Goal: Transaction & Acquisition: Purchase product/service

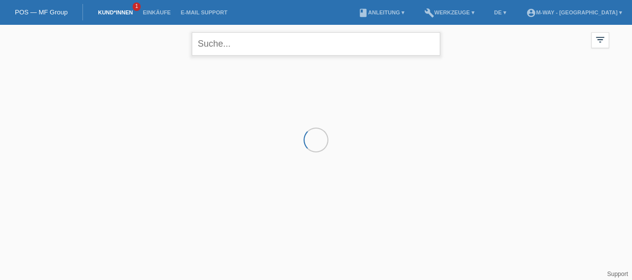
click at [230, 48] on input "text" at bounding box center [316, 43] width 249 height 23
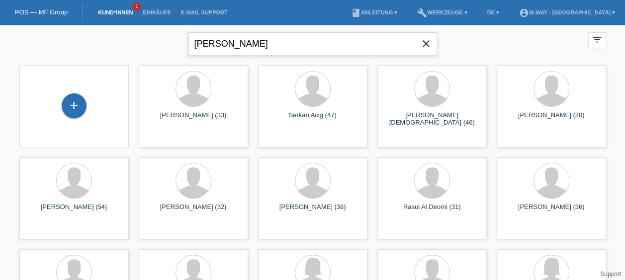
type input "luigi cirello"
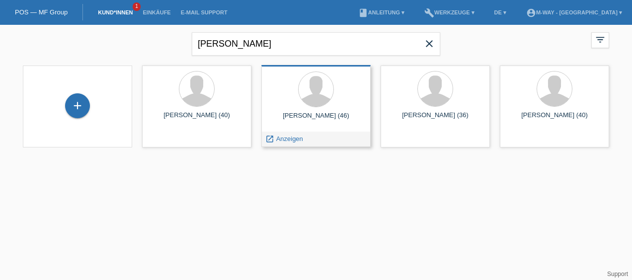
click at [276, 142] on span "Anzeigen" at bounding box center [289, 138] width 27 height 7
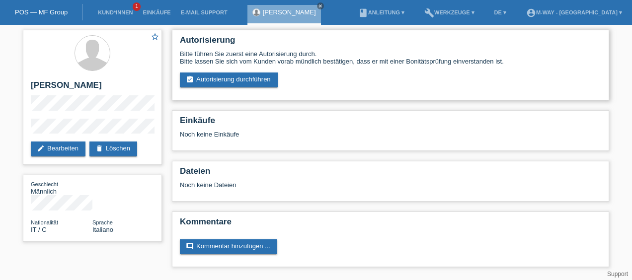
click at [255, 89] on div "Autorisierung Bitte führen Sie zuerst eine Autorisierung durch. Bitte lassen Si…" at bounding box center [391, 65] width 438 height 71
click at [264, 75] on link "assignment_turned_in Autorisierung durchführen" at bounding box center [229, 80] width 98 height 15
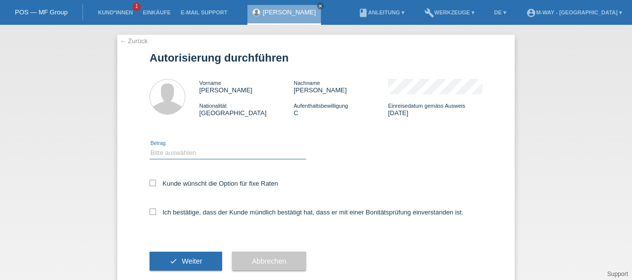
click at [188, 153] on select "Bitte auswählen CHF 1.00 - CHF 499.00 CHF 500.00 - CHF 1'999.00 CHF 2'000.00 - …" at bounding box center [228, 153] width 157 height 12
select select "3"
click at [150, 147] on select "Bitte auswählen CHF 1.00 - CHF 499.00 CHF 500.00 - CHF 1'999.00 CHF 2'000.00 - …" at bounding box center [228, 153] width 157 height 12
click at [150, 179] on div "Kunde wünscht die Option für fixe Raten" at bounding box center [316, 184] width 333 height 29
click at [151, 184] on icon at bounding box center [153, 183] width 6 height 6
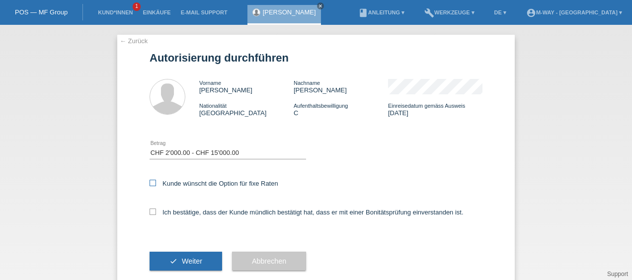
click at [151, 184] on input "Kunde wünscht die Option für fixe Raten" at bounding box center [153, 183] width 6 height 6
checkbox input "true"
click at [150, 213] on icon at bounding box center [153, 212] width 6 height 6
click at [150, 213] on input "Ich bestätige, dass der Kunde mündlich bestätigt hat, dass er mit einer Bonität…" at bounding box center [153, 212] width 6 height 6
checkbox input "true"
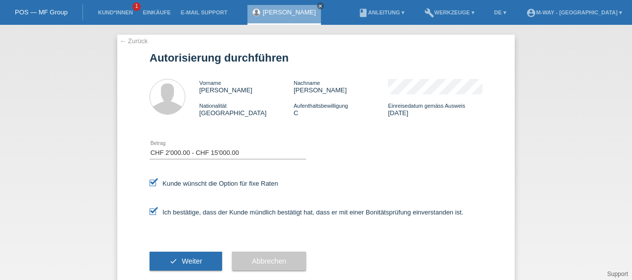
click at [172, 257] on button "check Weiter" at bounding box center [186, 261] width 73 height 19
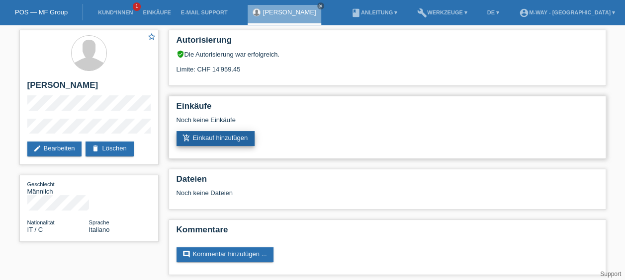
click at [220, 132] on link "add_shopping_cart Einkauf hinzufügen" at bounding box center [216, 138] width 79 height 15
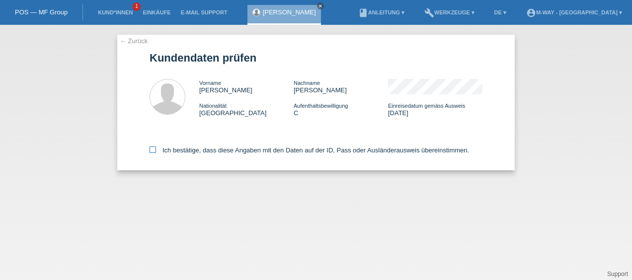
click at [163, 153] on label "Ich bestätige, dass diese Angaben mit den Daten auf der ID, Pass oder Ausländer…" at bounding box center [310, 150] width 320 height 7
click at [153, 148] on icon at bounding box center [153, 150] width 6 height 6
click at [153, 148] on input "Ich bestätige, dass diese Angaben mit den Daten auf der ID, Pass oder Ausländer…" at bounding box center [153, 150] width 6 height 6
checkbox input "true"
click at [153, 149] on icon at bounding box center [153, 150] width 6 height 6
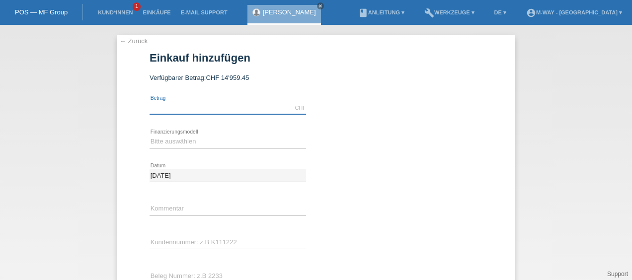
click at [192, 112] on input "text" at bounding box center [228, 108] width 157 height 12
type input "3339.20"
click at [250, 136] on select "Bitte auswählen Fixe Raten Kauf auf Rechnung mit Teilzahlungsoption" at bounding box center [228, 142] width 157 height 12
select select "77"
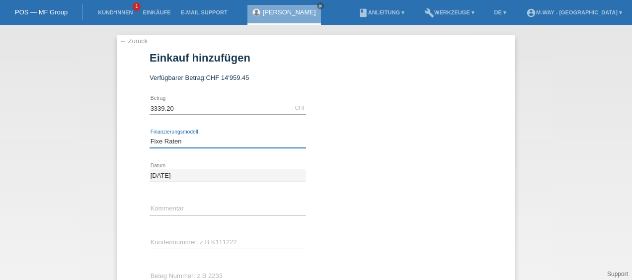
click at [150, 136] on select "Bitte auswählen Fixe Raten Kauf auf Rechnung mit Teilzahlungsoption" at bounding box center [228, 142] width 157 height 12
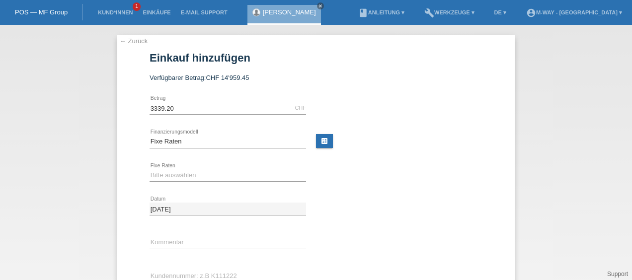
click at [218, 167] on div "Bitte auswählen 4 Raten 5 Raten 6 Raten 7 Raten 8 Raten 9 Raten 10 Raten 11 Rat…" at bounding box center [228, 176] width 157 height 34
click at [220, 173] on select "Bitte auswählen 4 Raten 5 Raten 6 Raten 7 Raten 8 Raten 9 Raten 10 Raten 11 Rat…" at bounding box center [228, 176] width 157 height 12
select select "202"
click at [150, 170] on select "Bitte auswählen 4 Raten 5 Raten 6 Raten 7 Raten 8 Raten 9 Raten 10 Raten 11 Rat…" at bounding box center [228, 176] width 157 height 12
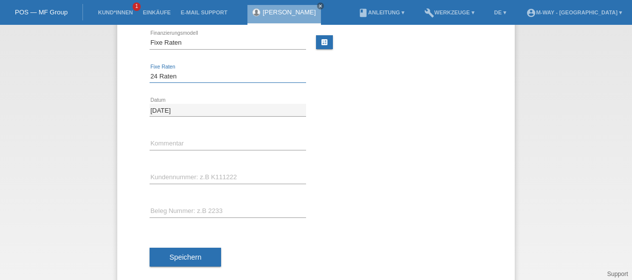
scroll to position [99, 0]
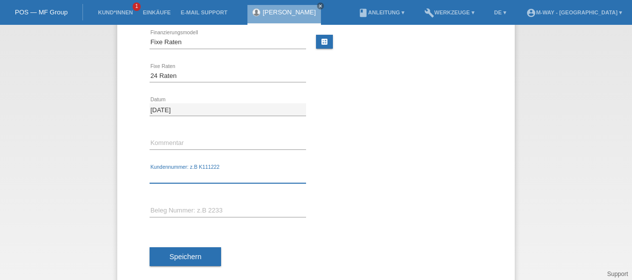
click at [180, 179] on input "text" at bounding box center [228, 177] width 157 height 12
type input "k383600"
click at [203, 250] on button "Speichern" at bounding box center [186, 257] width 72 height 19
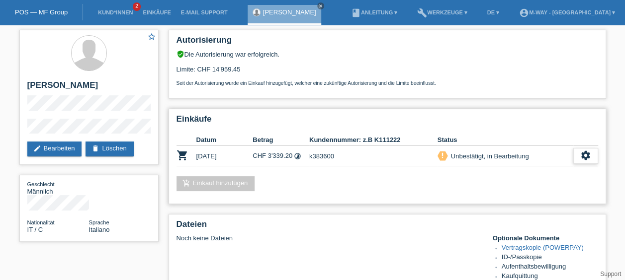
click at [593, 151] on div "settings" at bounding box center [585, 156] width 25 height 16
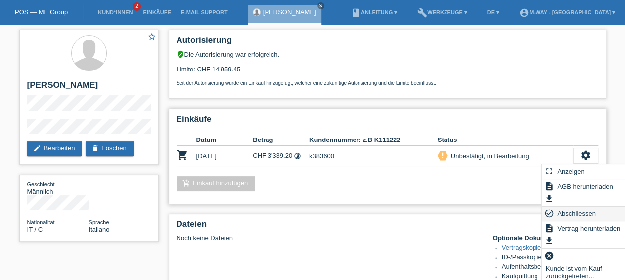
click at [574, 213] on span "Abschliessen" at bounding box center [576, 214] width 41 height 12
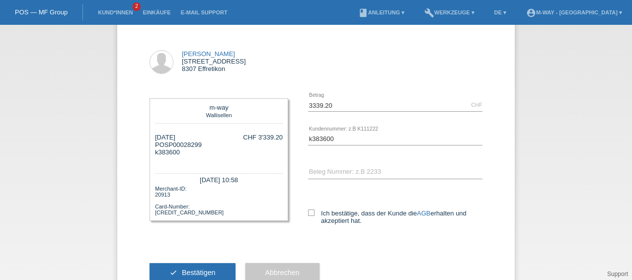
scroll to position [70, 0]
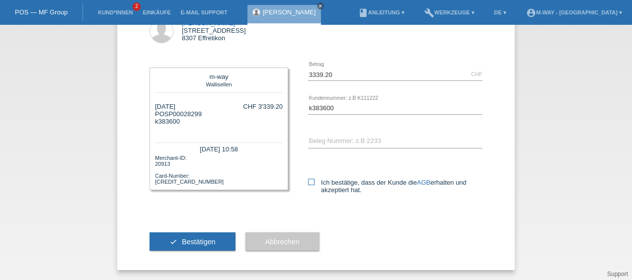
click at [309, 180] on icon at bounding box center [311, 182] width 6 height 6
click at [309, 180] on input "Ich bestätige, dass der Kunde die AGB erhalten und akzeptiert hat." at bounding box center [311, 182] width 6 height 6
checkbox input "true"
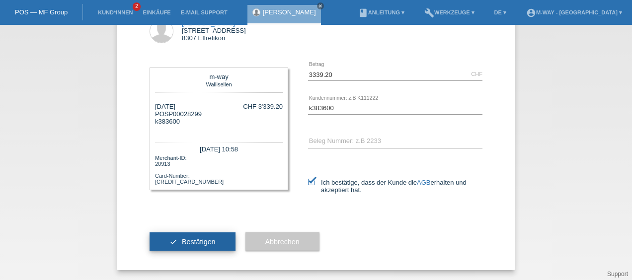
click at [202, 242] on span "Bestätigen" at bounding box center [199, 242] width 34 height 8
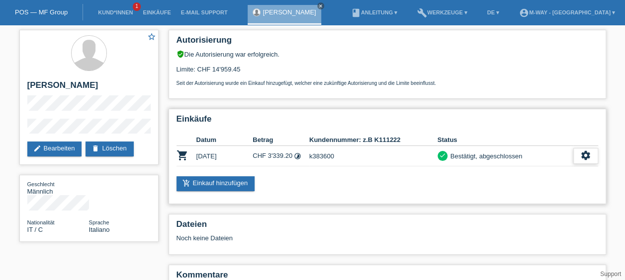
click at [584, 159] on icon "settings" at bounding box center [585, 155] width 11 height 11
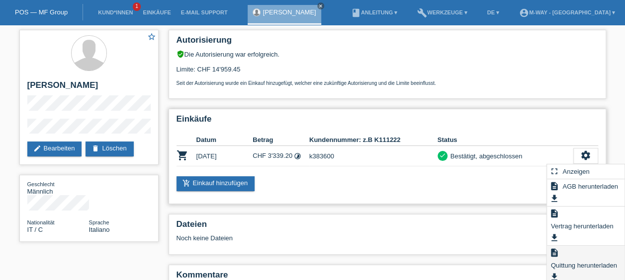
click at [587, 266] on span "Quittung herunterladen" at bounding box center [583, 266] width 69 height 12
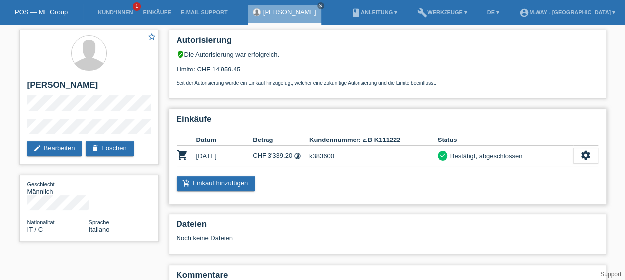
click at [592, 165] on td "settings fullscreen Anzeigen description AGB herunterladen get_app description …" at bounding box center [585, 156] width 25 height 20
click at [588, 159] on icon "settings" at bounding box center [585, 155] width 11 height 11
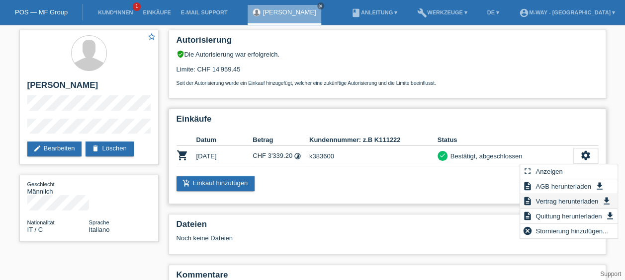
click at [579, 200] on span "Vertrag herunterladen" at bounding box center [567, 201] width 66 height 12
